Goal: Information Seeking & Learning: Learn about a topic

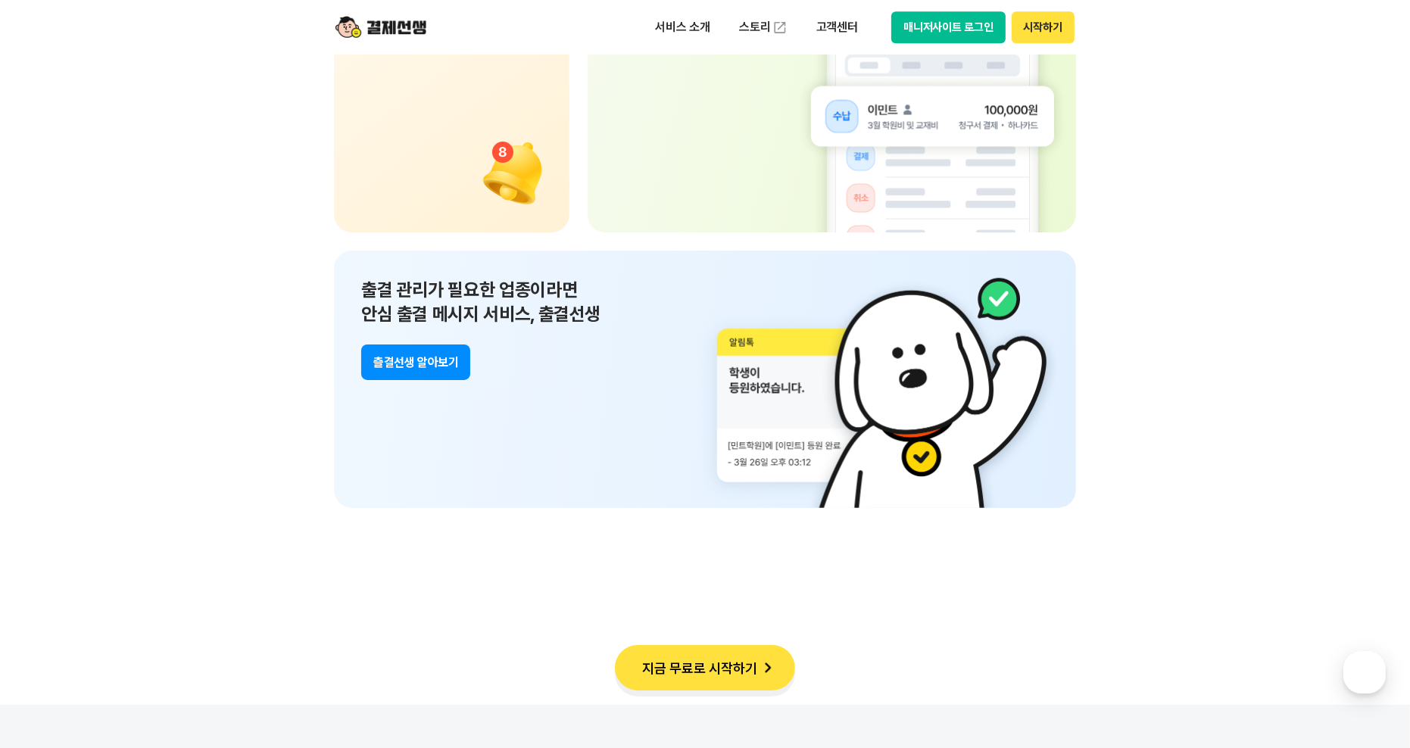
scroll to position [10860, 0]
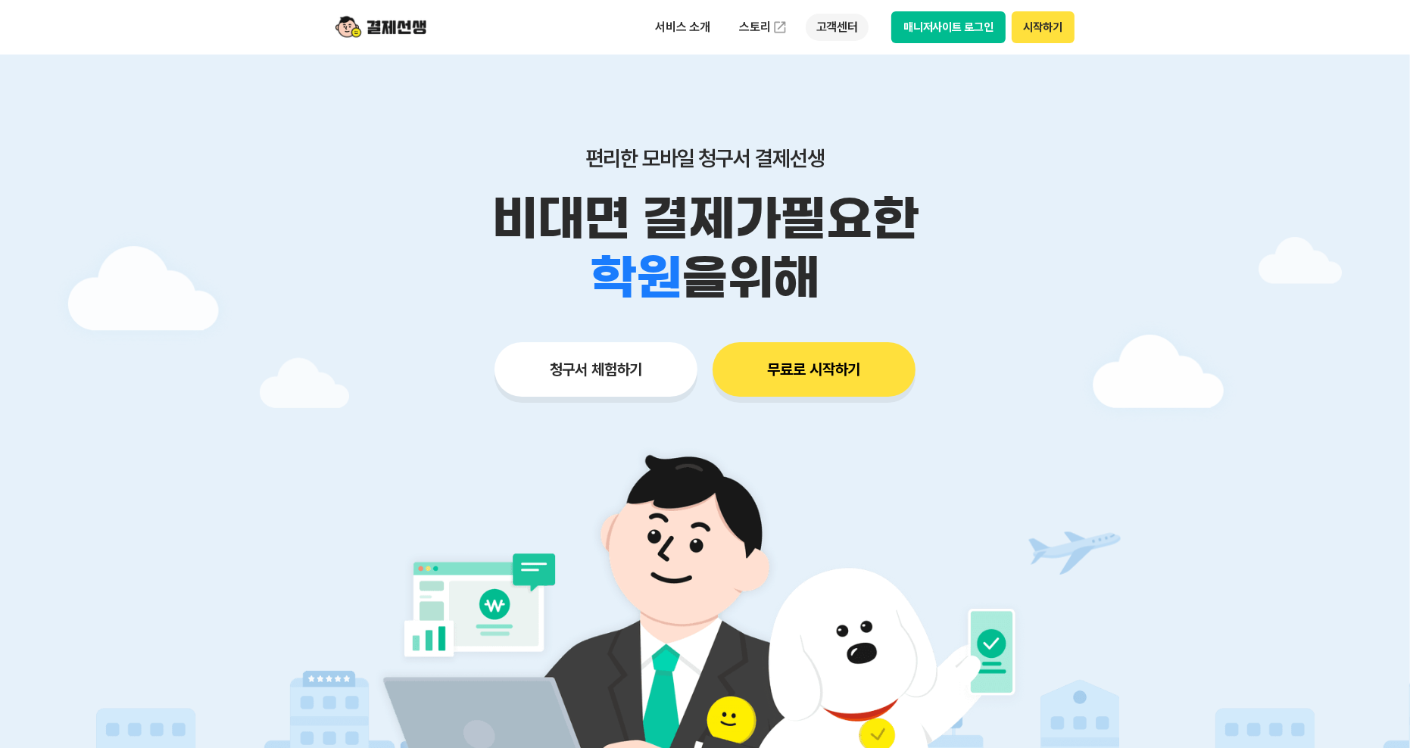
click at [836, 33] on p "고객센터" at bounding box center [837, 27] width 63 height 27
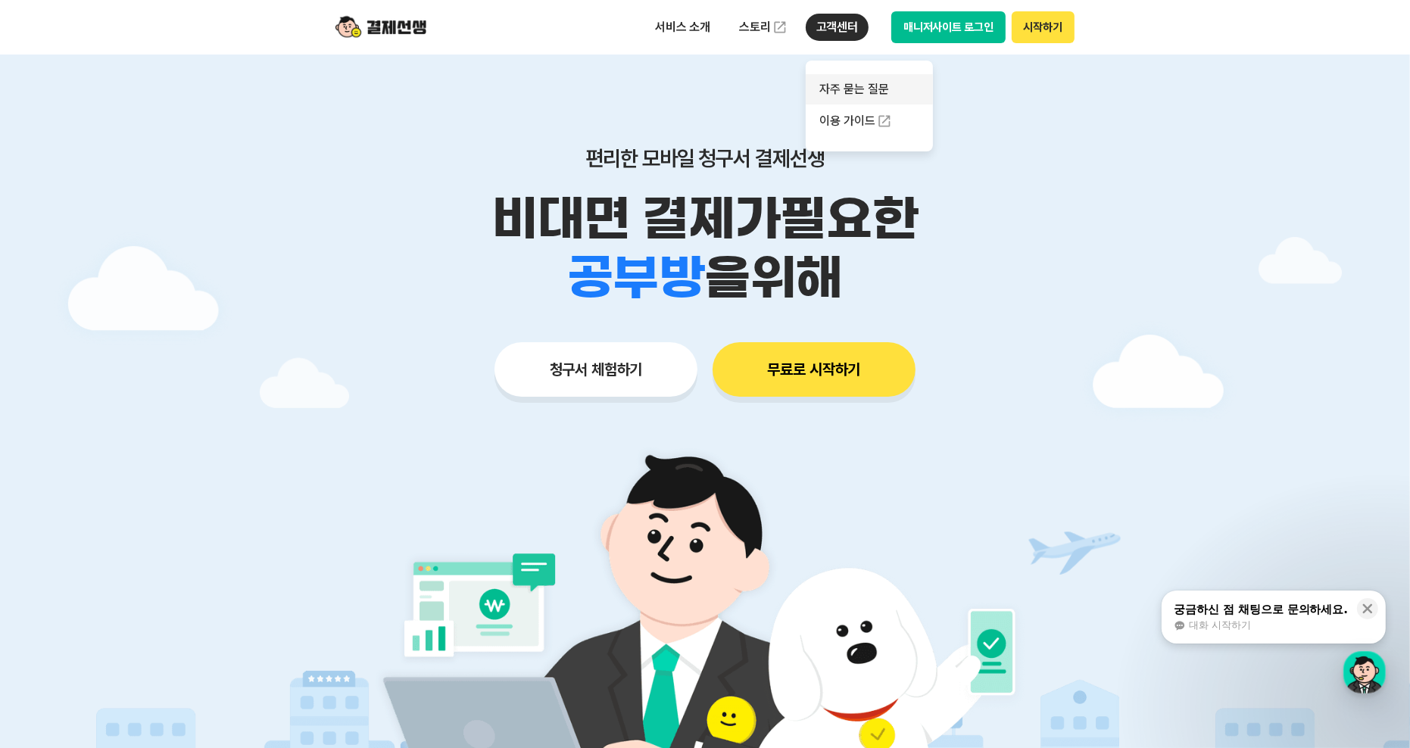
click at [861, 90] on link "자주 묻는 질문" at bounding box center [869, 89] width 127 height 30
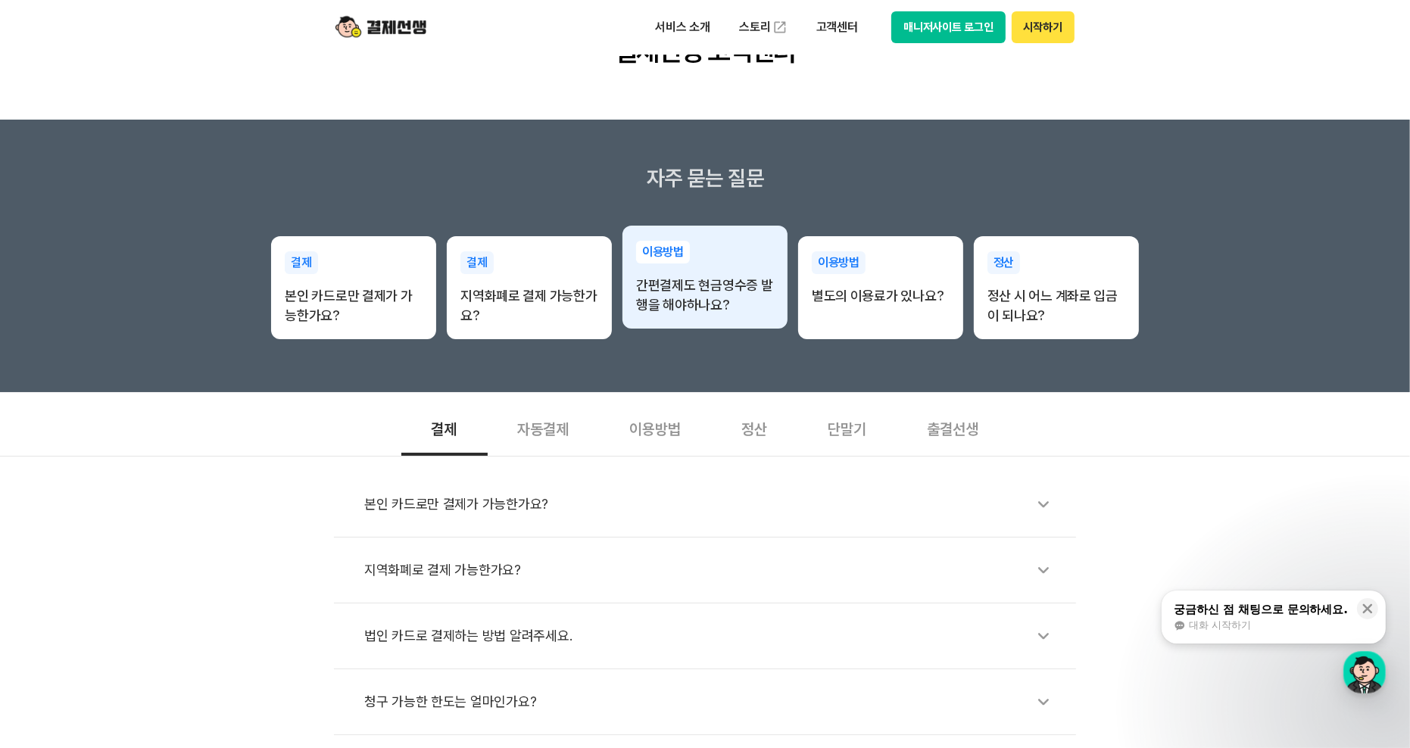
scroll to position [167, 0]
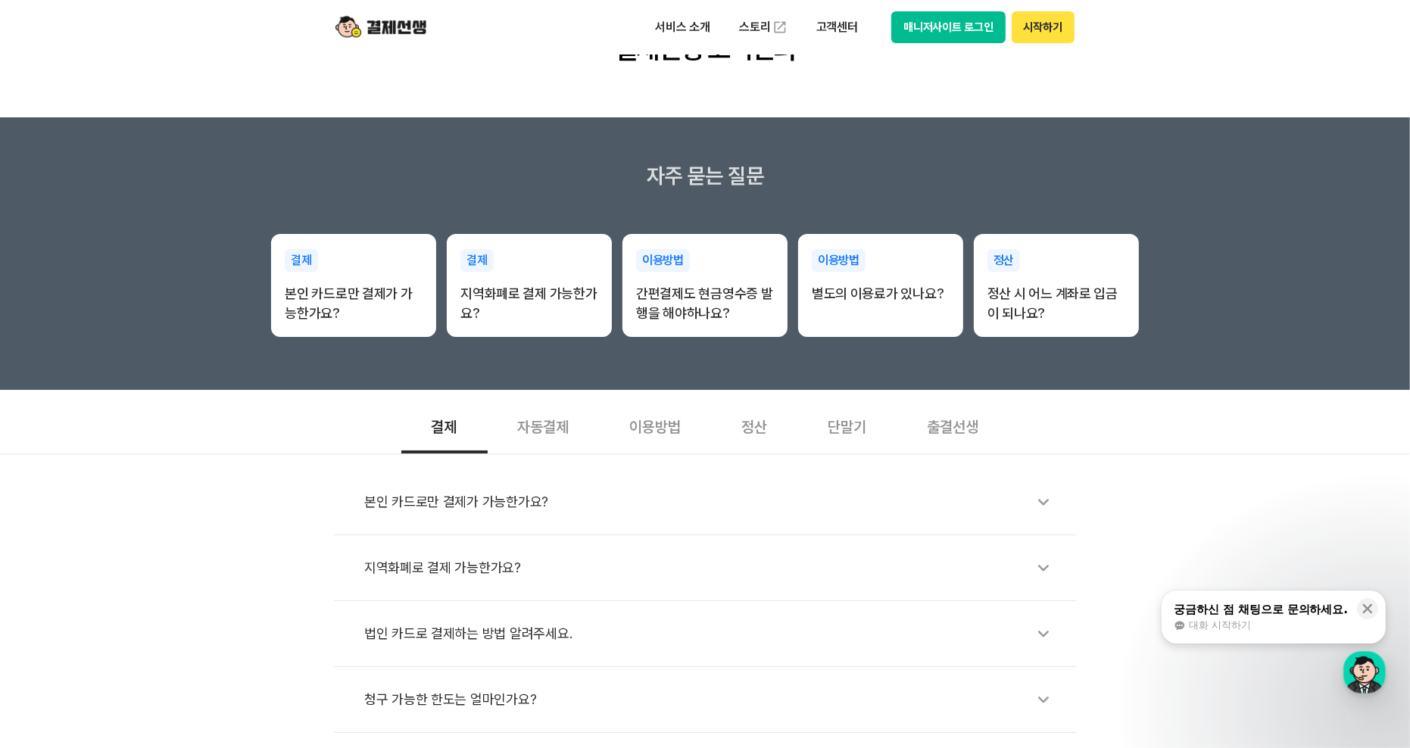
click at [960, 433] on div "출결선생" at bounding box center [953, 426] width 112 height 56
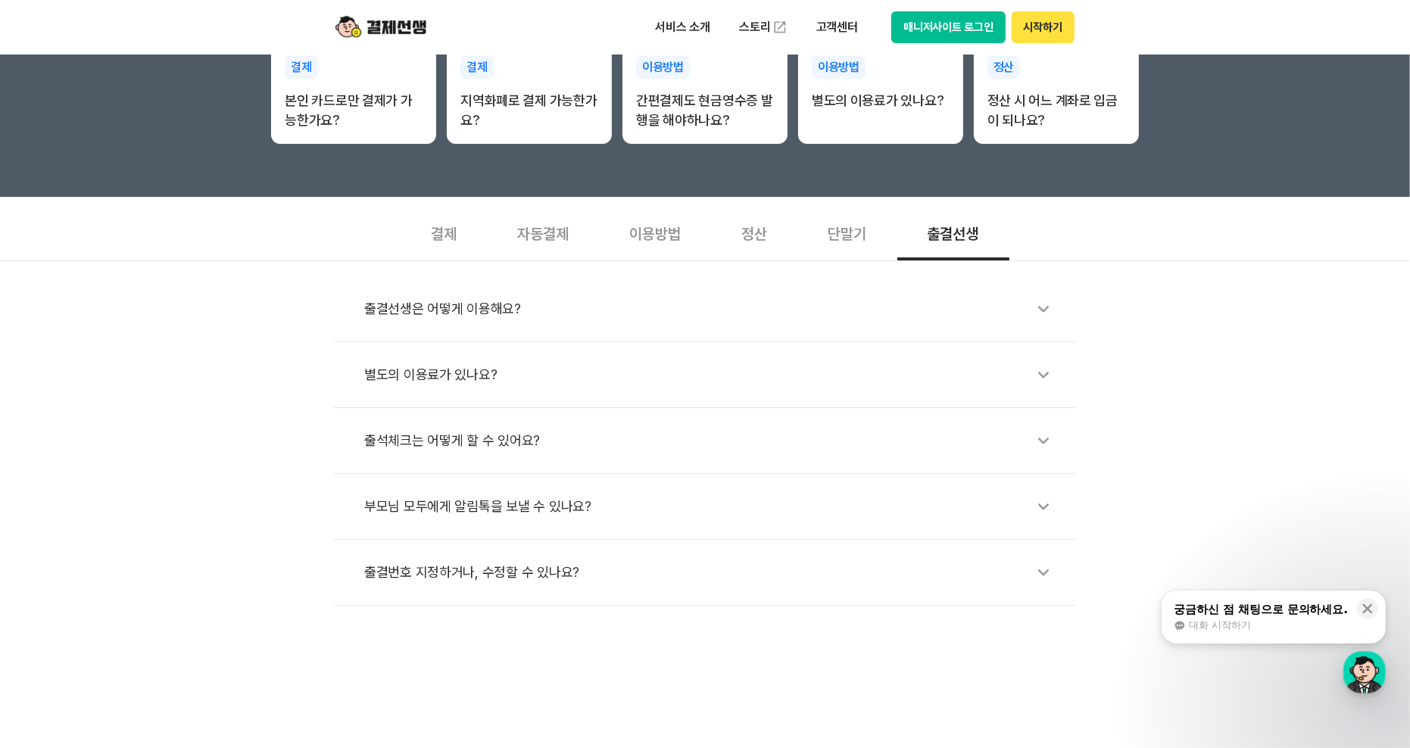
click at [535, 312] on div "출결선생은 어떻게 이용해요?" at bounding box center [712, 309] width 697 height 35
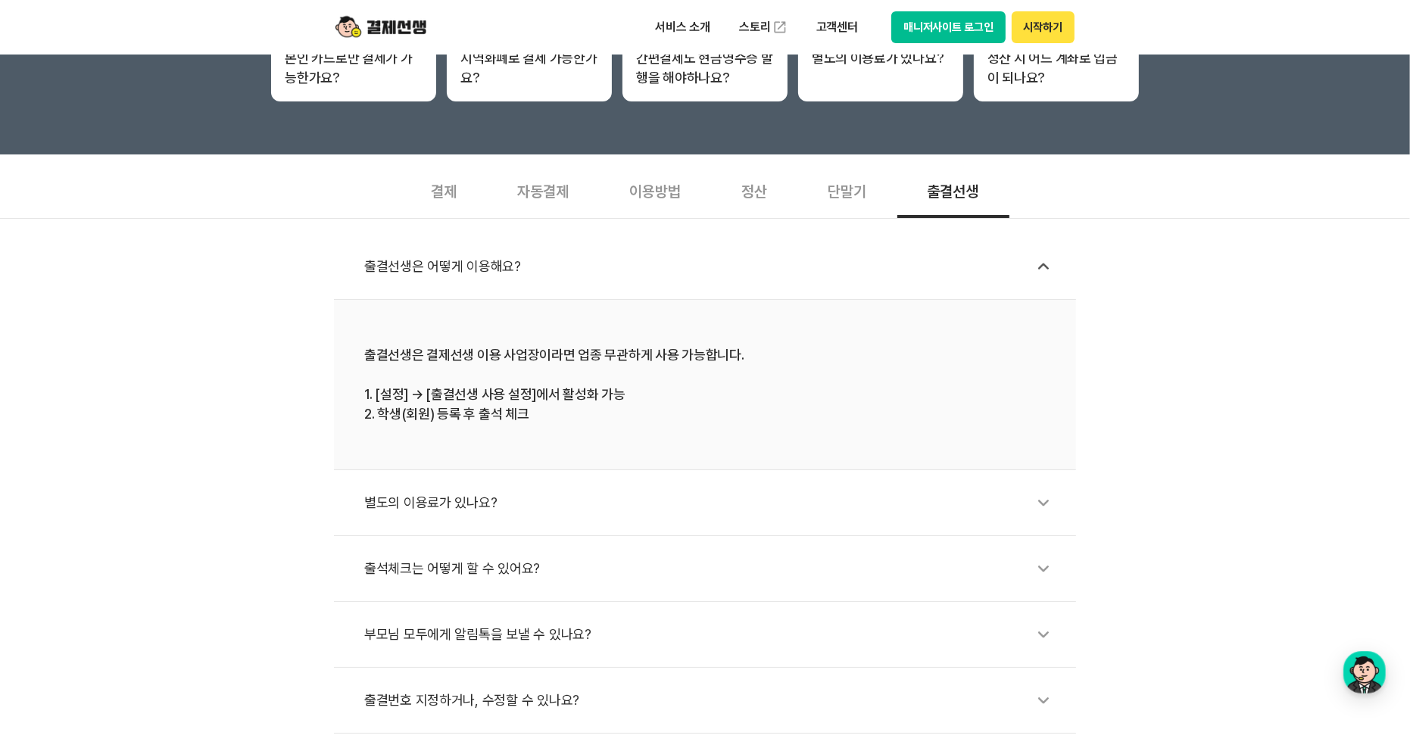
scroll to position [415, 0]
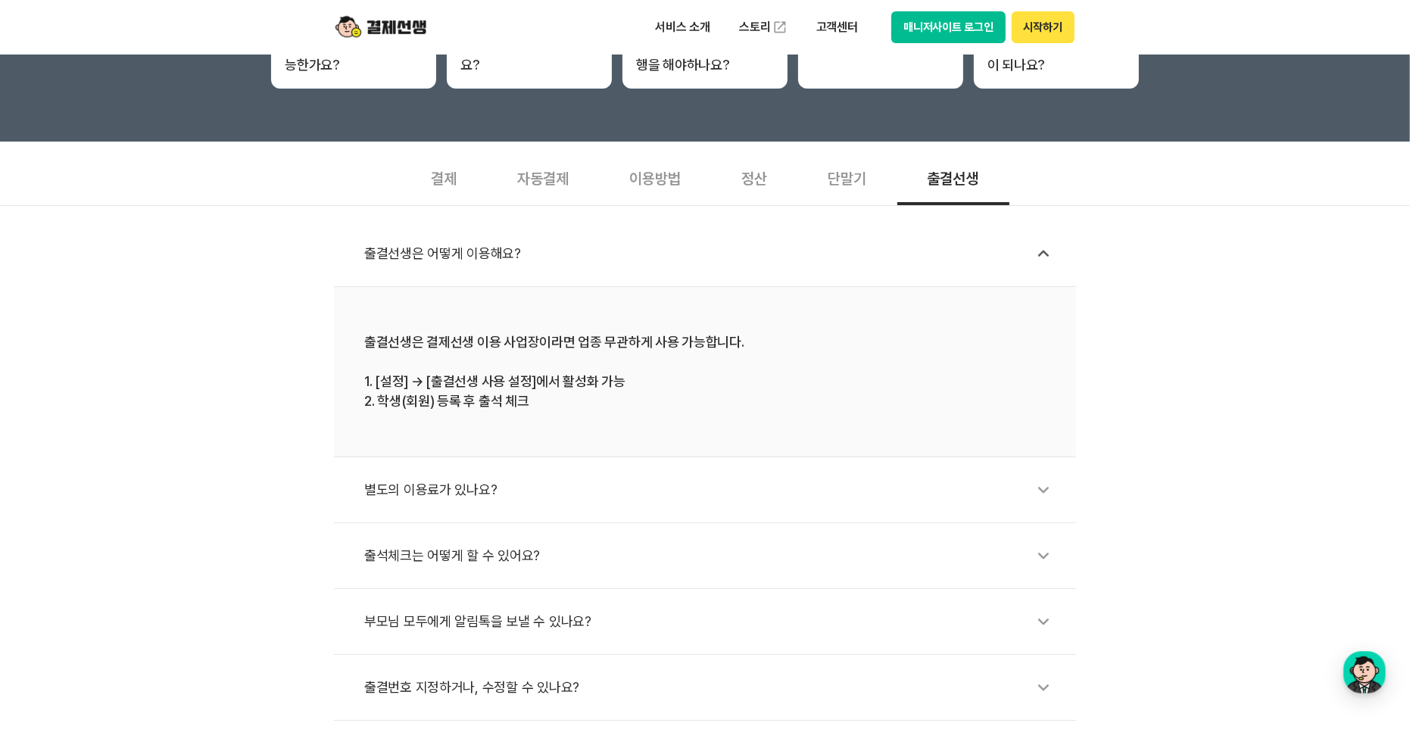
click at [560, 491] on div "별도의 이용료가 있나요?" at bounding box center [712, 489] width 697 height 35
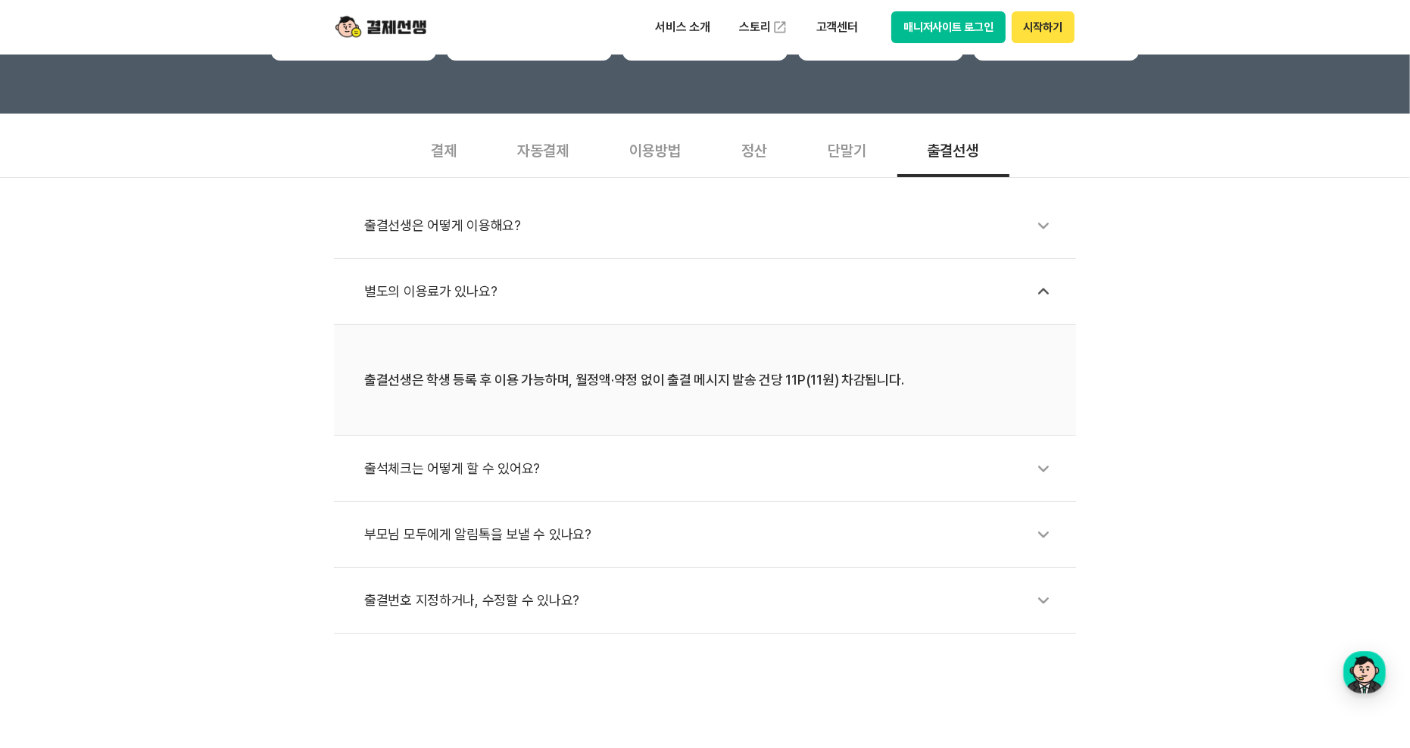
scroll to position [447, 0]
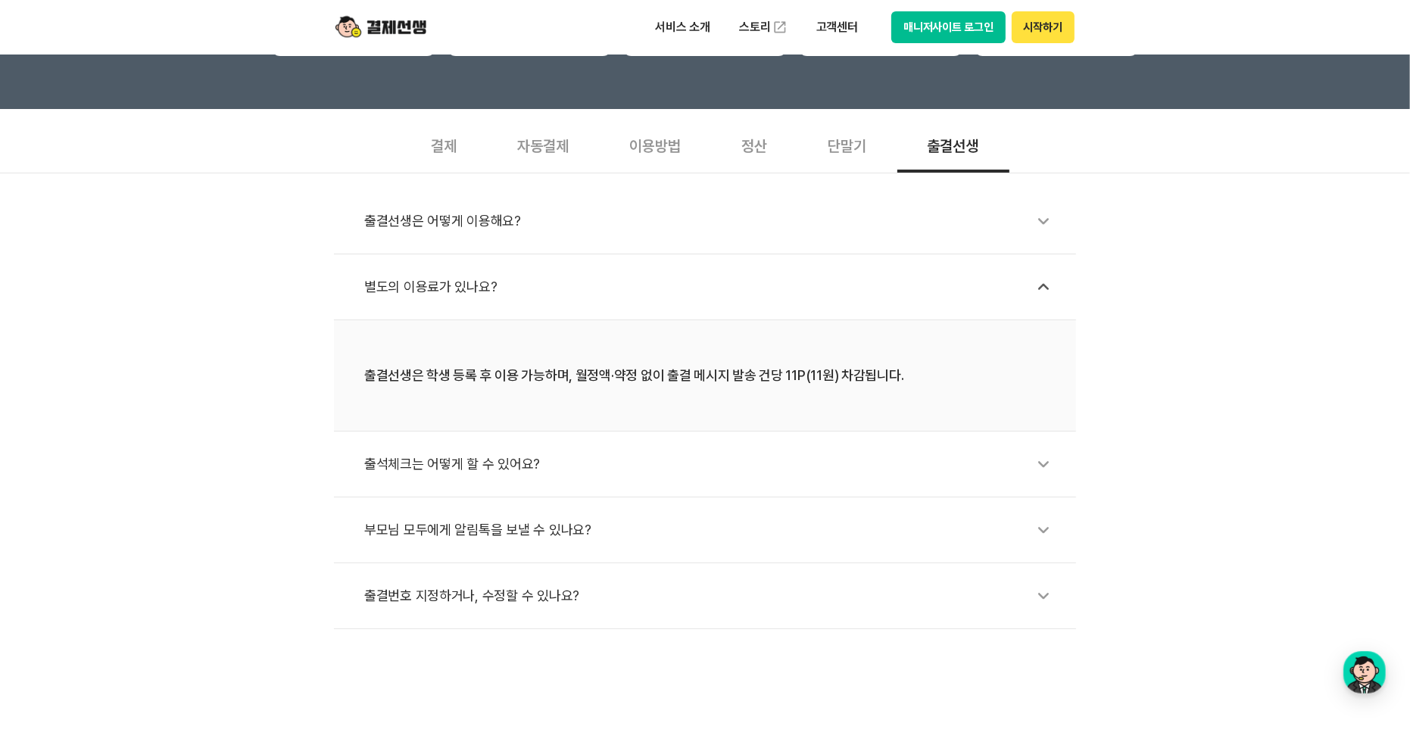
click at [738, 460] on div "출석체크는 어떻게 할 수 있어요?" at bounding box center [712, 464] width 697 height 35
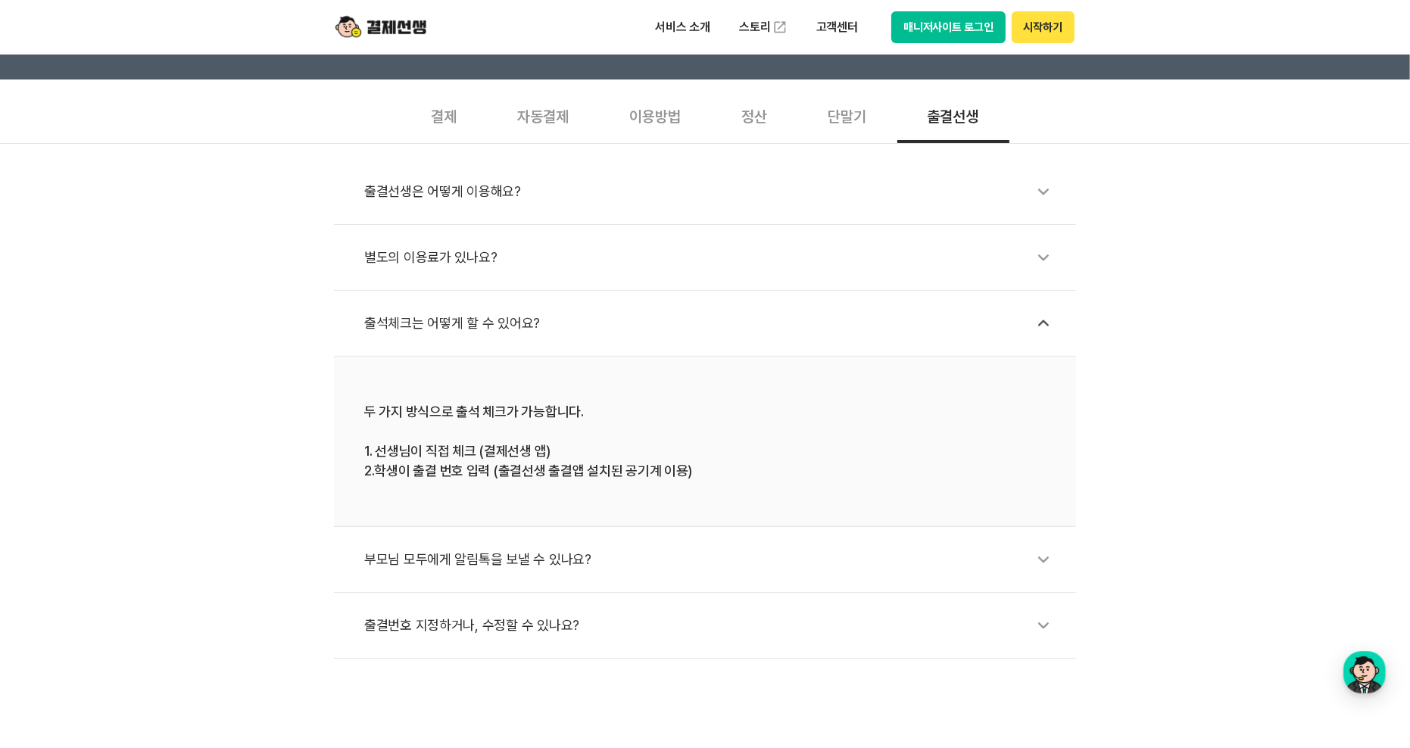
scroll to position [478, 0]
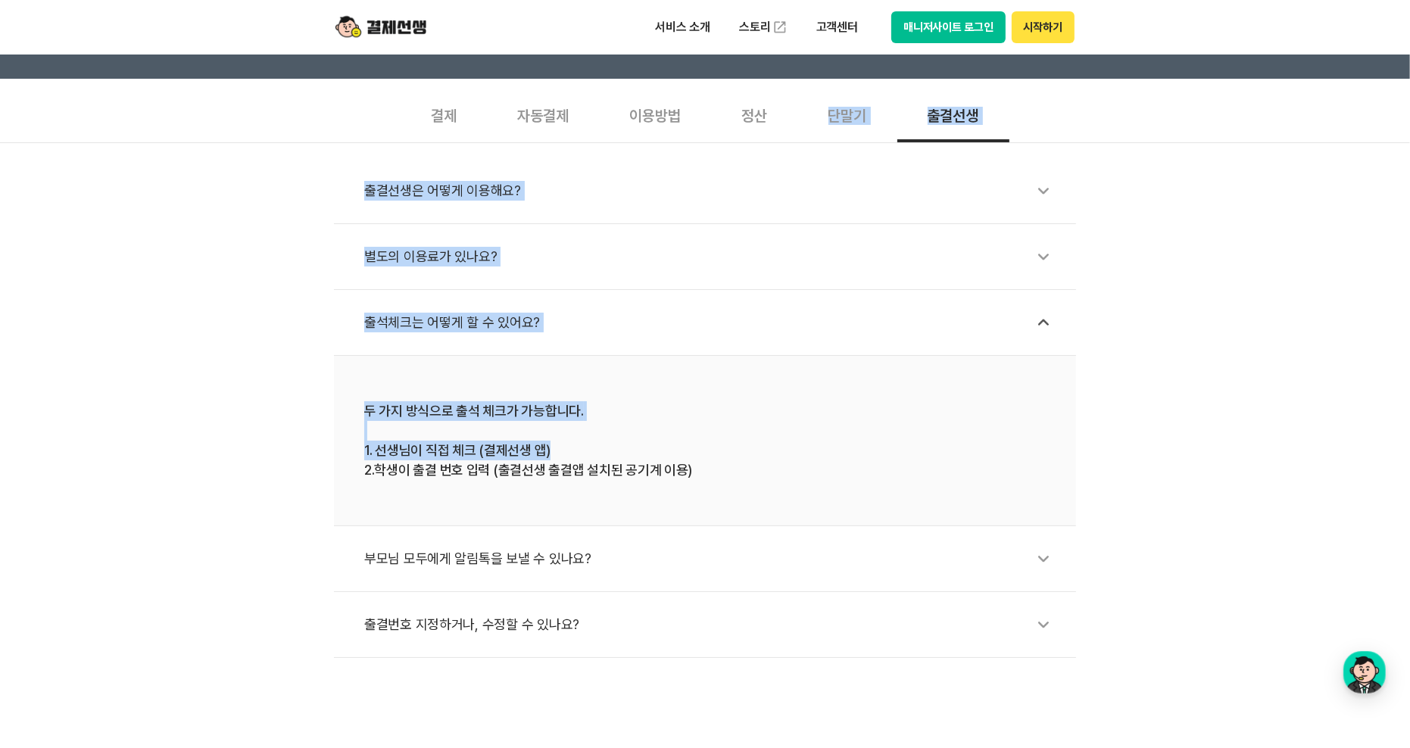
drag, startPoint x: 727, startPoint y: 443, endPoint x: 813, endPoint y: 106, distance: 347.8
click at [813, 106] on section "결제 자동결제 이용방법 정산 단말기 출결선생 출결선생은 어떻게 이용해요? 별도의 이용료가 있나요? 출석체크는 어떻게 할 수 있어요? 두 가지 …" at bounding box center [705, 372] width 1410 height 572
click at [481, 449] on div "두 가지 방식으로 출석 체크가 가능합니다. 1. 선생님이 직접 체크 (결제선생 앱) 2.학생이 출결 번호 입력 (출결선생 출결앱 설치된 공기계…" at bounding box center [704, 440] width 681 height 79
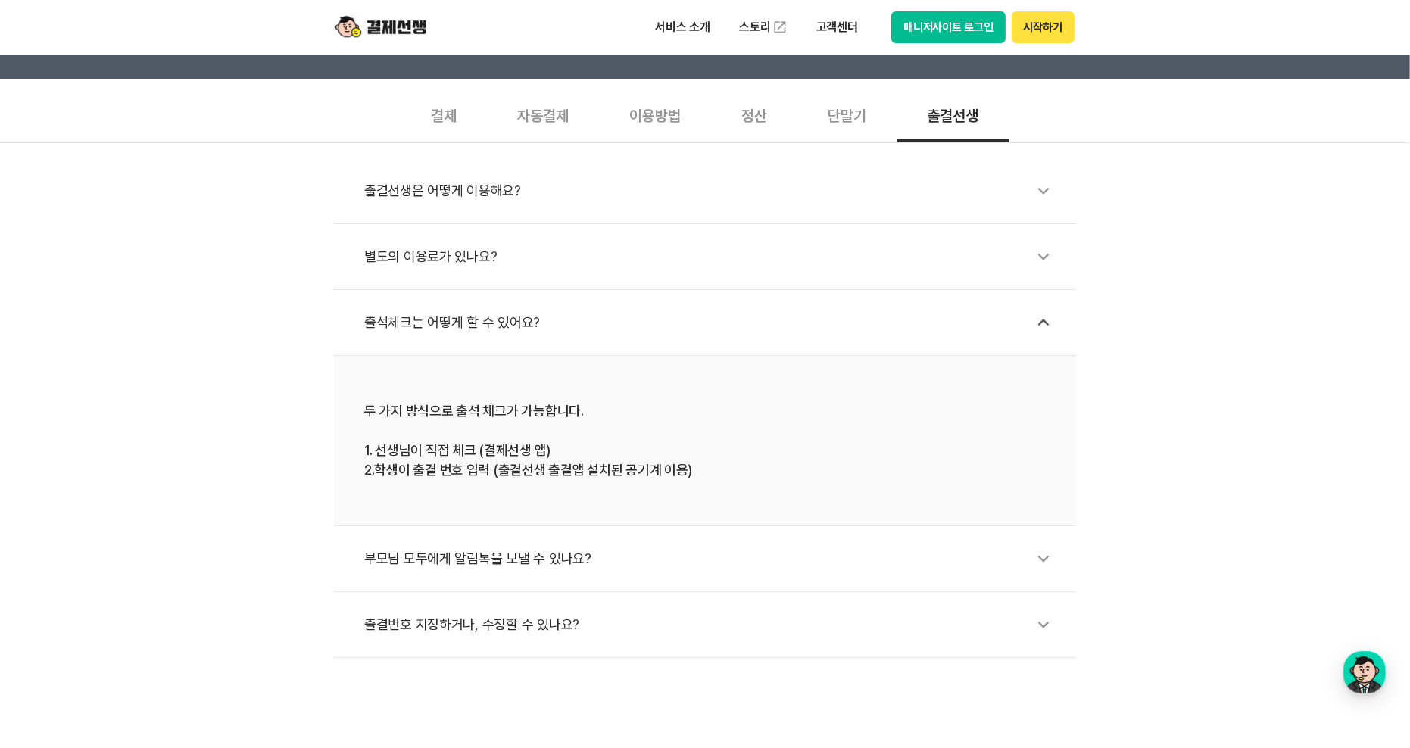
click at [568, 560] on div "부모님 모두에게 알림톡을 보낼 수 있나요?" at bounding box center [712, 558] width 697 height 35
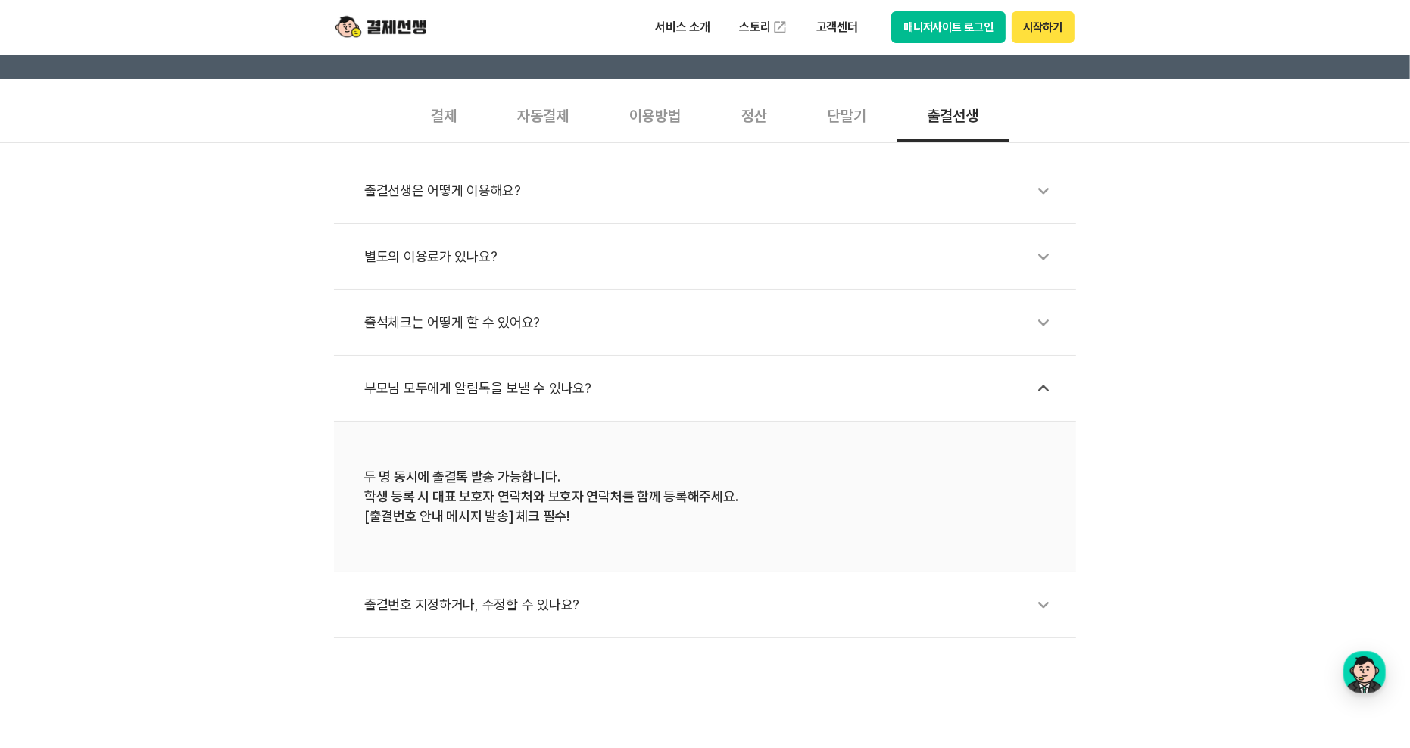
click at [588, 606] on div "출결번호 지정하거나, 수정할 수 있나요?" at bounding box center [712, 605] width 697 height 35
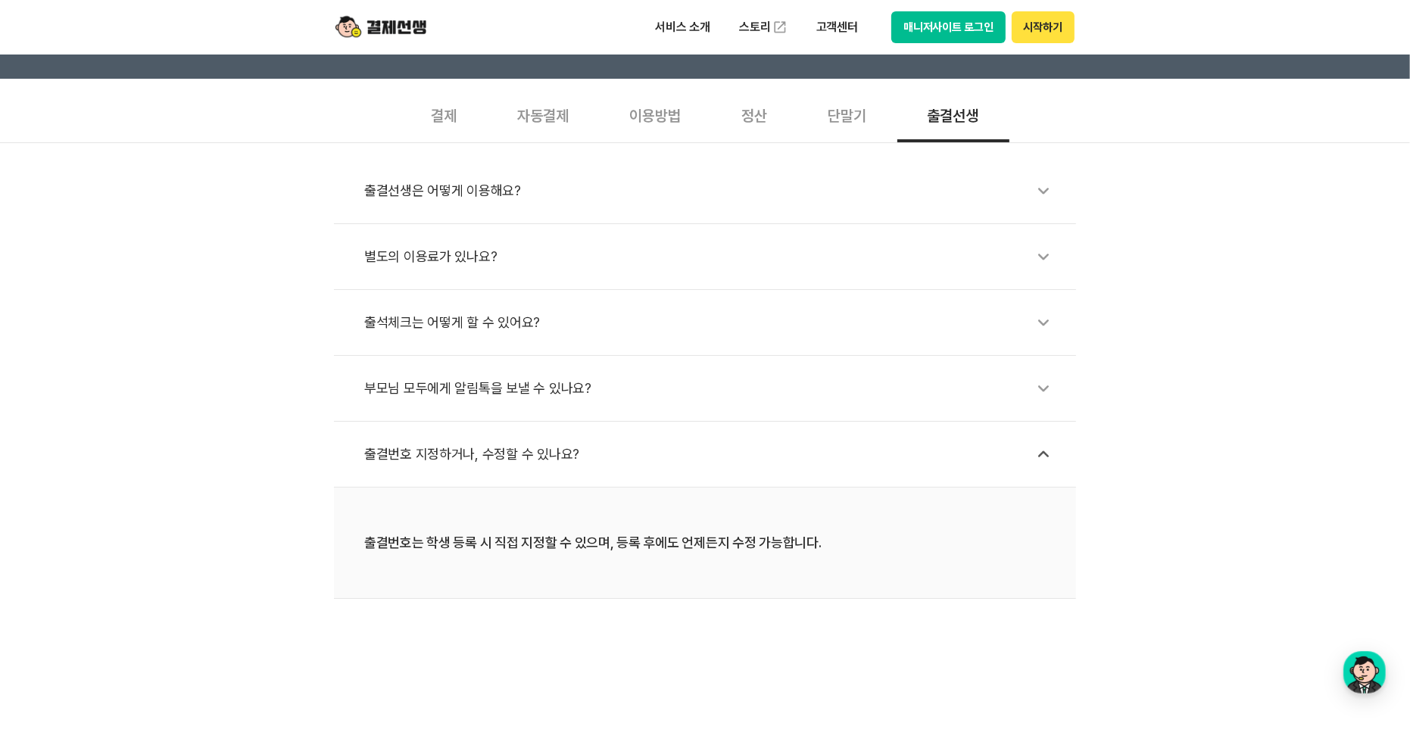
click at [620, 403] on div "부모님 모두에게 알림톡을 보낼 수 있나요?" at bounding box center [712, 388] width 697 height 35
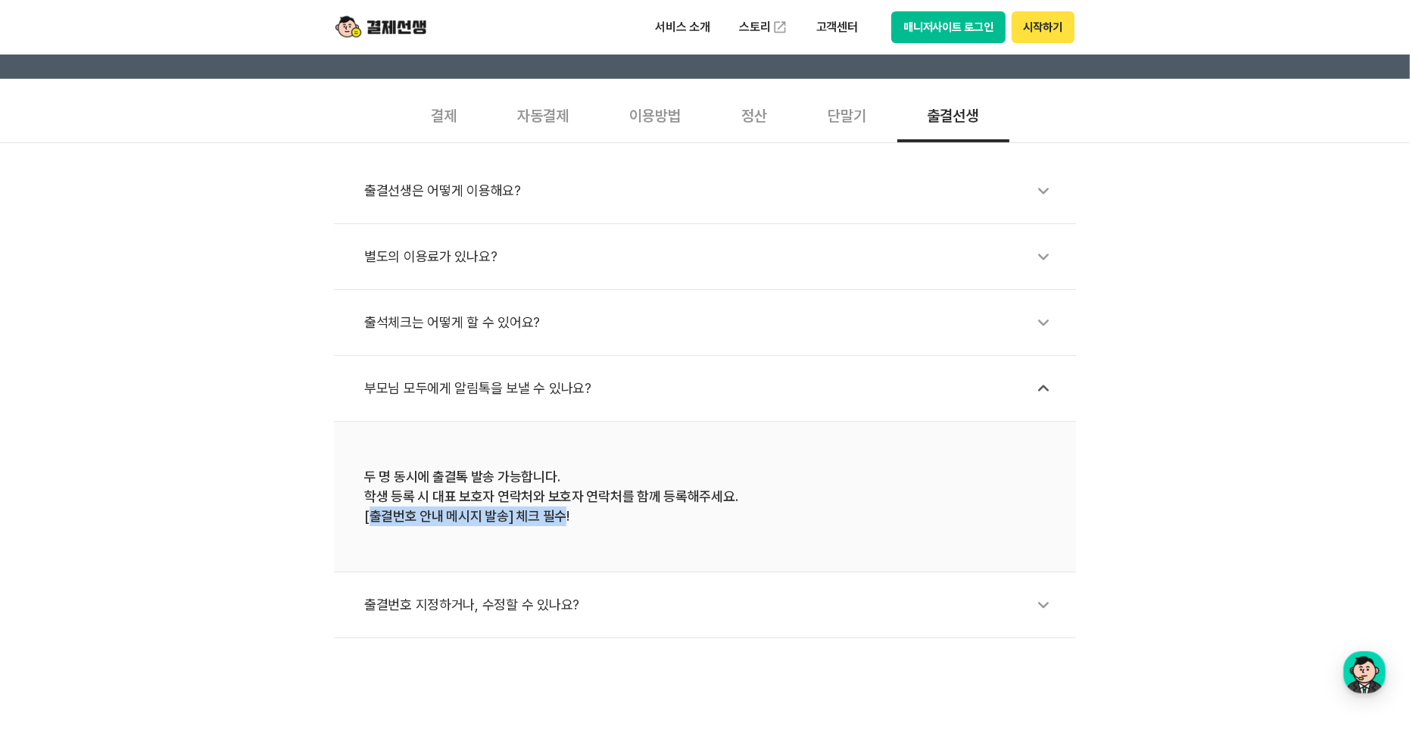
drag, startPoint x: 373, startPoint y: 518, endPoint x: 563, endPoint y: 509, distance: 189.5
click at [563, 509] on div "두 명 동시에 출결톡 발송 가능합니다. 학생 등록 시 대표 보호자 연락처와 보호자 연락처를 함께 등록해주세요. [출결번호 안내 메시지 발송] …" at bounding box center [704, 496] width 681 height 59
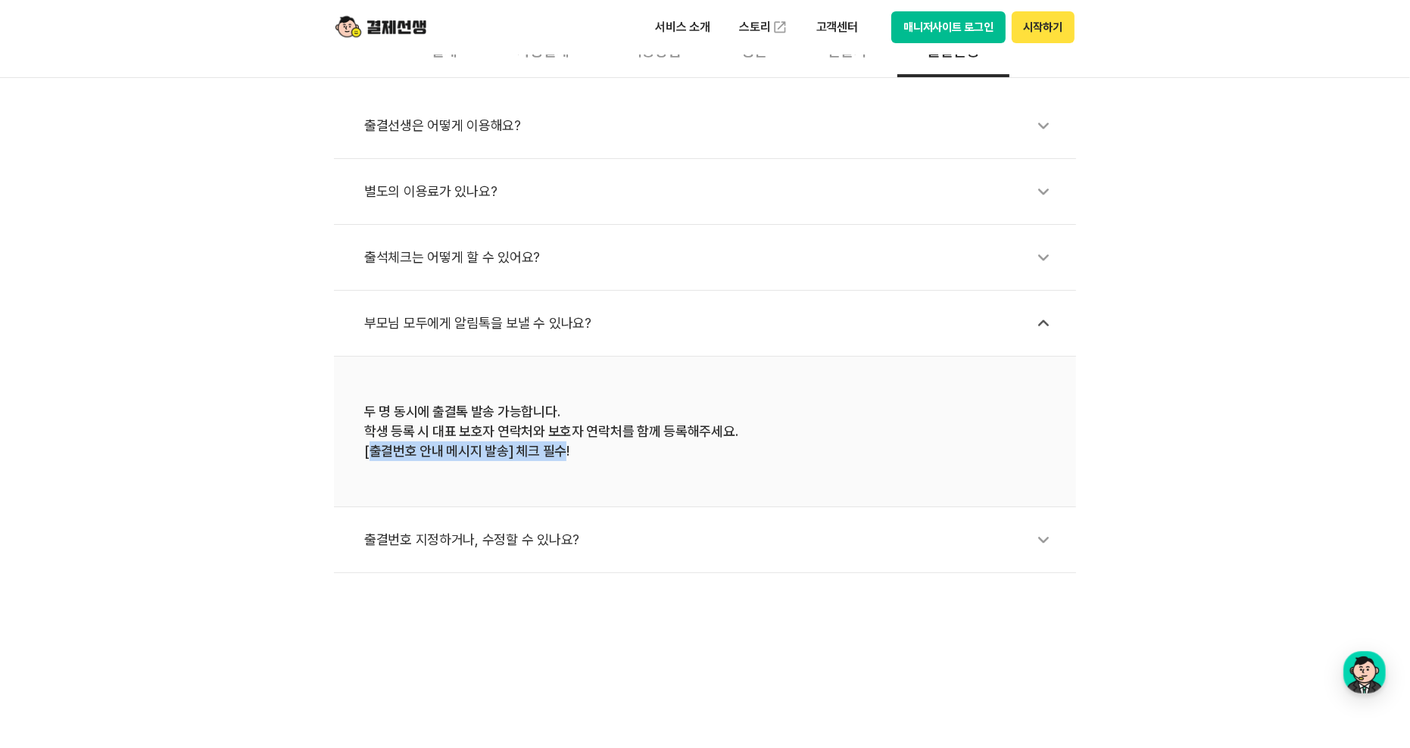
scroll to position [548, 0]
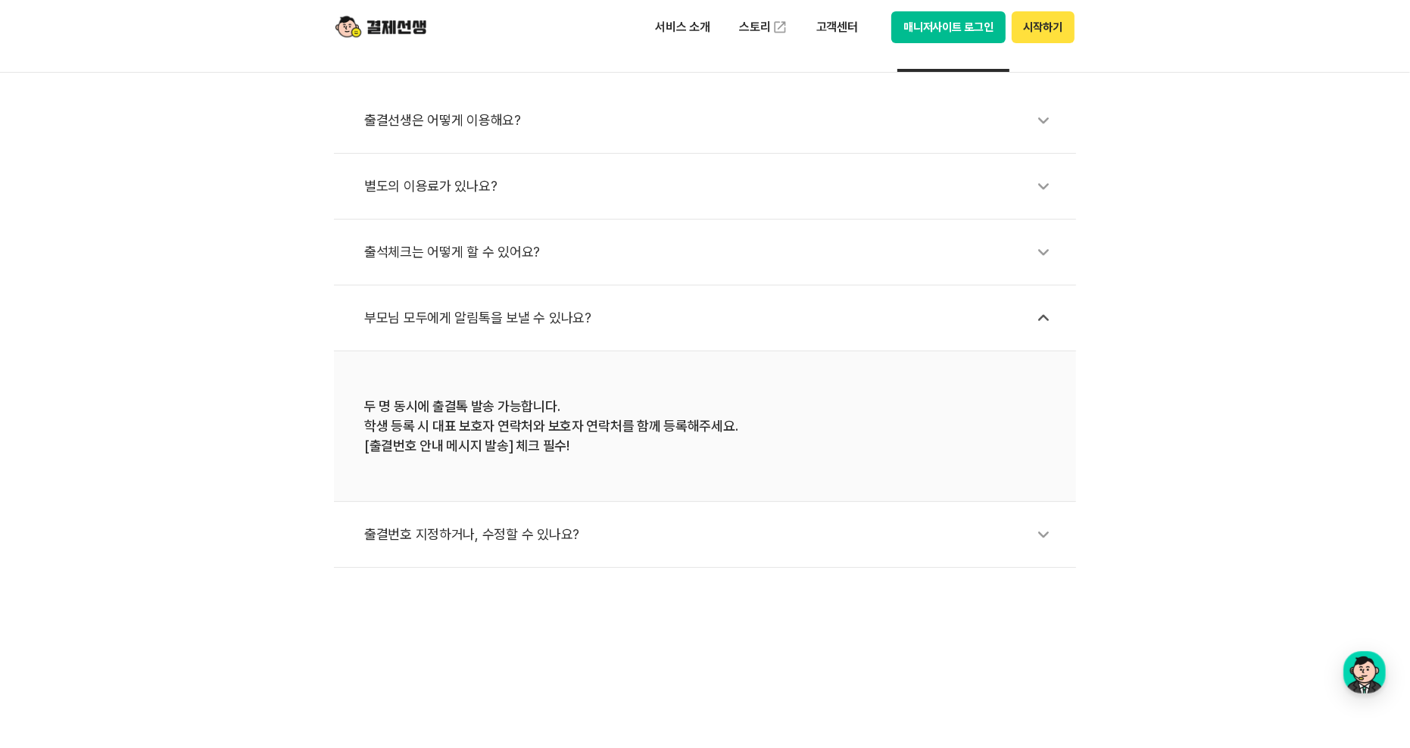
click at [566, 524] on div "출결번호 지정하거나, 수정할 수 있나요?" at bounding box center [712, 534] width 697 height 35
